Goal: Manage account settings

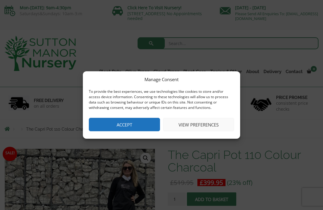
click at [203, 127] on button "View preferences" at bounding box center [198, 124] width 71 height 13
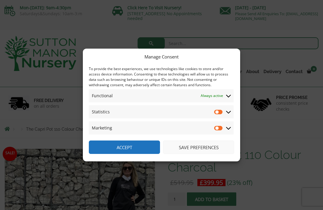
click at [216, 127] on input "Marketing" at bounding box center [218, 128] width 9 height 6
checkbox input "true"
click at [219, 112] on input "Statistics" at bounding box center [218, 112] width 9 height 6
checkbox input "true"
click at [219, 129] on input "Marketing" at bounding box center [218, 128] width 9 height 6
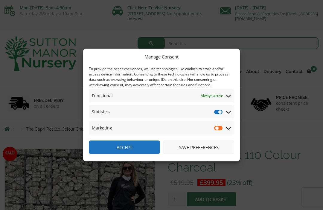
click at [219, 128] on input "Marketing" at bounding box center [218, 128] width 9 height 6
checkbox input "true"
click at [205, 148] on button "Save preferences" at bounding box center [198, 147] width 71 height 13
